Goal: Information Seeking & Learning: Learn about a topic

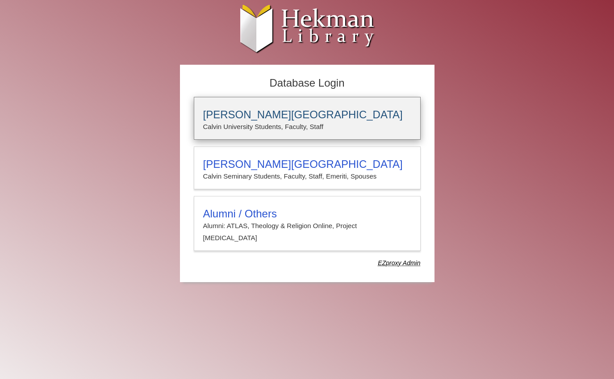
type input "*****"
click at [261, 116] on h3 "[PERSON_NAME][GEOGRAPHIC_DATA]" at bounding box center [307, 115] width 208 height 13
type input "*****"
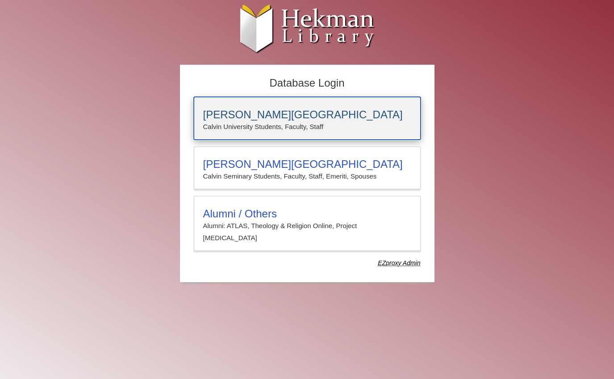
click at [241, 98] on div "[PERSON_NAME][GEOGRAPHIC_DATA] [PERSON_NAME] University Students, Faculty, Staff" at bounding box center [307, 118] width 227 height 43
